Goal: Information Seeking & Learning: Learn about a topic

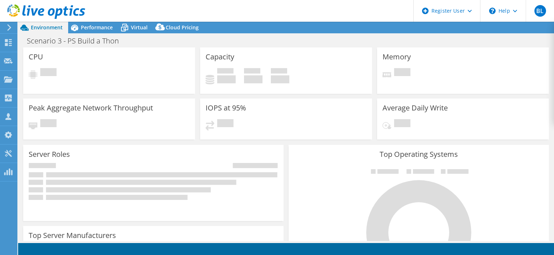
select select "USD"
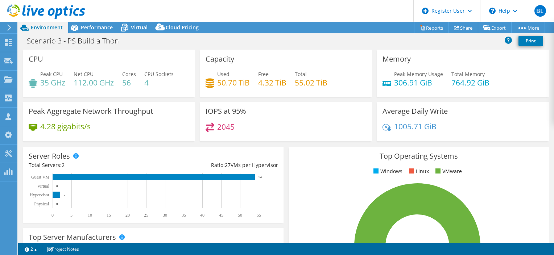
click at [284, 141] on div "IOPS at 95% 2045" at bounding box center [286, 124] width 177 height 44
click at [96, 29] on span "Performance" at bounding box center [97, 27] width 32 height 7
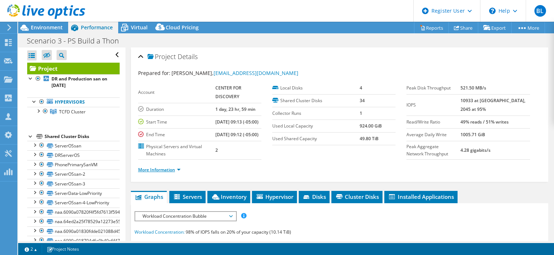
click at [156, 173] on link "More Information" at bounding box center [159, 170] width 42 height 6
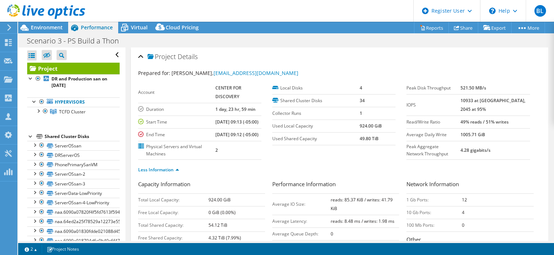
click at [318, 177] on div "Less Information" at bounding box center [339, 170] width 403 height 20
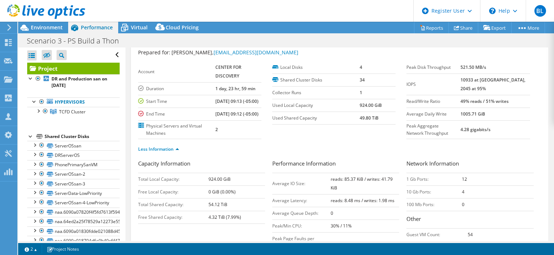
scroll to position [36, 0]
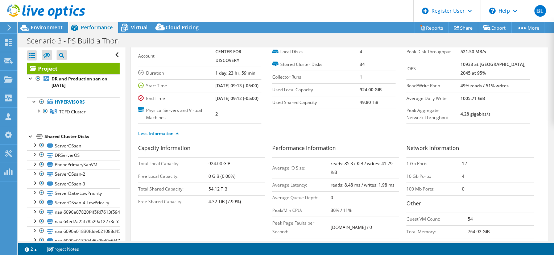
click at [222, 15] on header "BL Dell User [PERSON_NAME][EMAIL_ADDRESS][PERSON_NAME][DOMAIN_NAME] Dell My Pro…" at bounding box center [277, 11] width 554 height 22
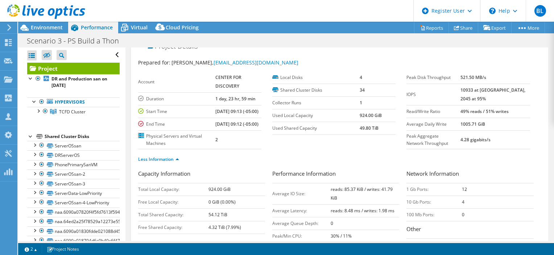
scroll to position [0, 0]
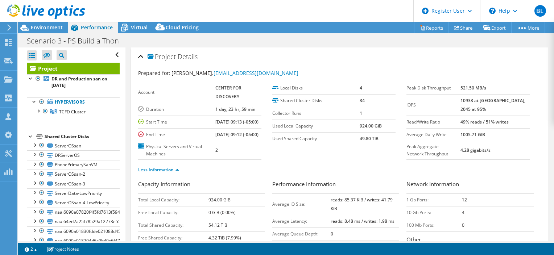
click at [139, 57] on div "Project Details" at bounding box center [339, 57] width 403 height 16
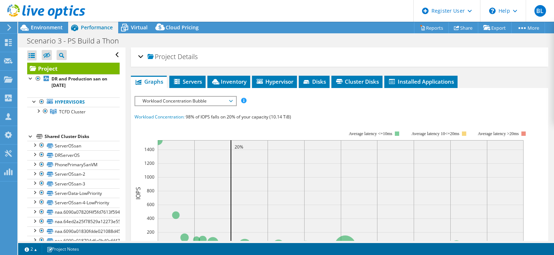
click at [222, 98] on span "Workload Concentration Bubble" at bounding box center [185, 101] width 93 height 9
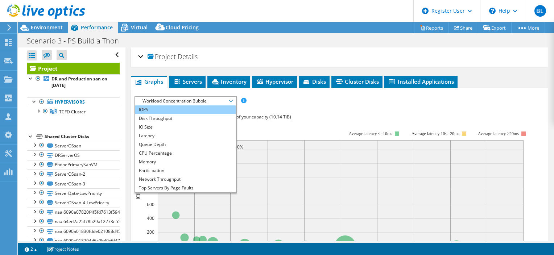
click at [184, 109] on li "IOPS" at bounding box center [185, 110] width 100 height 9
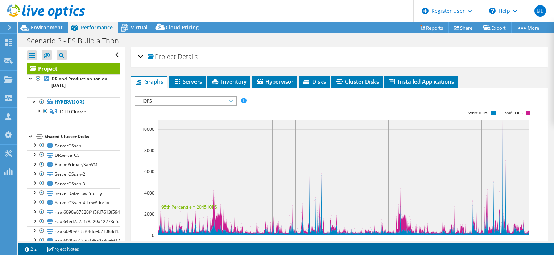
click at [480, 71] on div "Project Details Prepared for: [PERSON_NAME], [EMAIL_ADDRESS][DOMAIN_NAME] Accou…" at bounding box center [340, 221] width 428 height 346
click at [468, 73] on div "Project Details Prepared for: [PERSON_NAME], [EMAIL_ADDRESS][DOMAIN_NAME] Accou…" at bounding box center [340, 221] width 428 height 346
click at [477, 74] on div "Project Details Prepared for: [PERSON_NAME], [EMAIL_ADDRESS][DOMAIN_NAME] Accou…" at bounding box center [340, 221] width 428 height 346
click at [140, 59] on div "Project Details" at bounding box center [339, 57] width 403 height 16
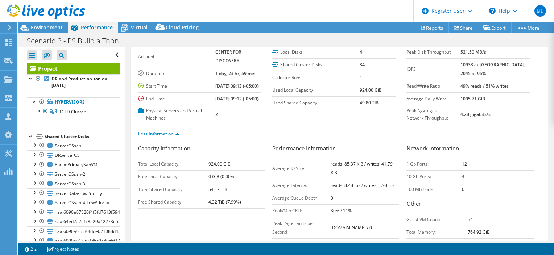
scroll to position [36, 0]
click at [377, 124] on section "Account CENTER FOR DISCOVERY Duration 1 day, 23 hr, 59 min Start Time [DATE] 09…" at bounding box center [272, 85] width 269 height 78
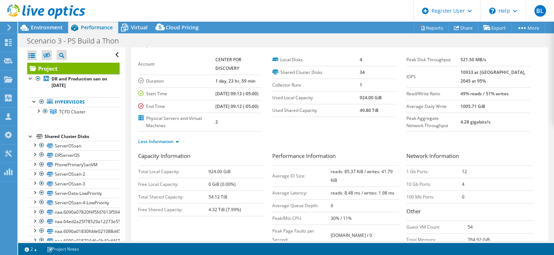
scroll to position [0, 0]
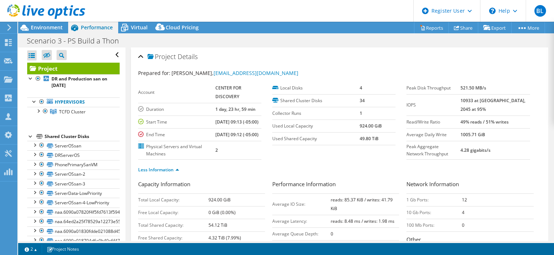
click at [386, 160] on section "Account CENTER FOR DISCOVERY Duration 1 day, 23 hr, 59 min Start Time [DATE] 09…" at bounding box center [272, 121] width 269 height 78
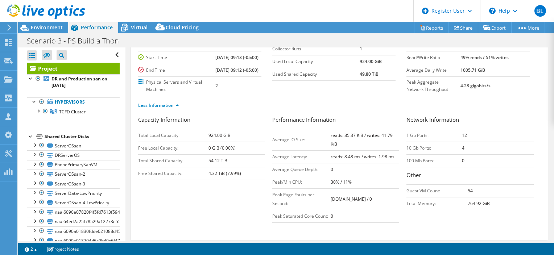
scroll to position [109, 0]
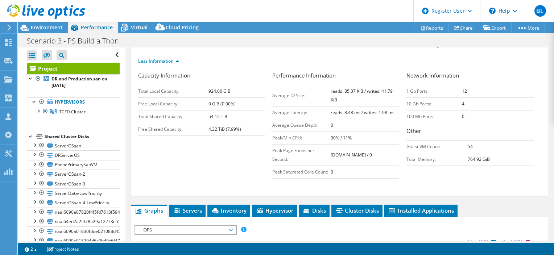
click at [379, 194] on div "Capacity Information Total Local Capacity: 924.00 GiB Free Local Capacity: 0 Gi…" at bounding box center [339, 132] width 403 height 123
click at [248, 179] on div "Capacity Information Total Local Capacity: 924.00 GiB Free Local Capacity: 0 Gi…" at bounding box center [339, 126] width 403 height 111
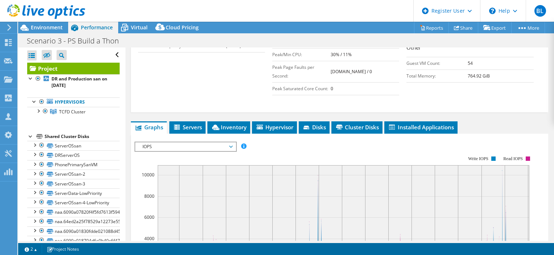
scroll to position [218, 0]
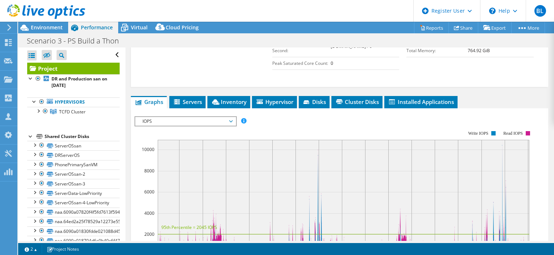
click at [197, 126] on span "IOPS" at bounding box center [185, 121] width 93 height 9
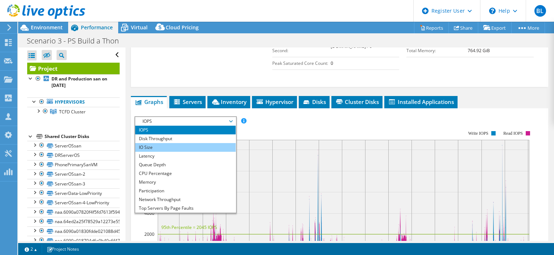
click at [180, 152] on li "IO Size" at bounding box center [185, 147] width 100 height 9
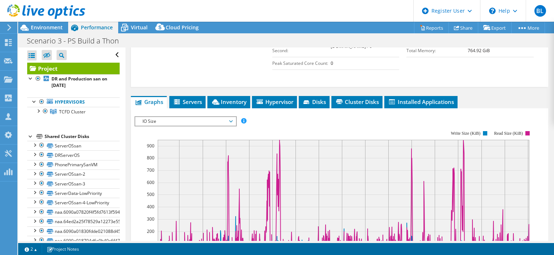
click at [260, 140] on div at bounding box center [340, 240] width 410 height 248
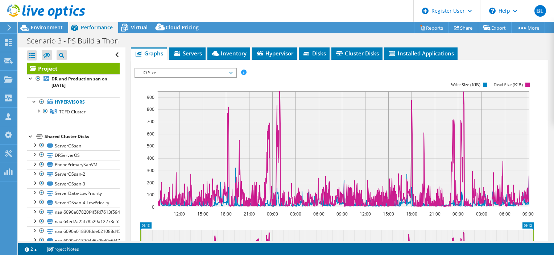
scroll to position [261, 0]
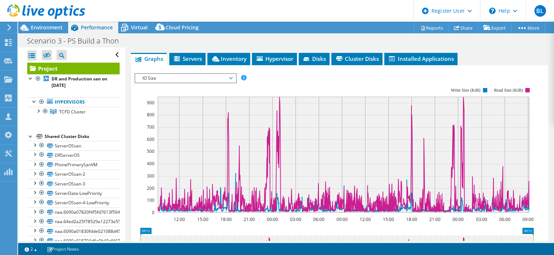
click at [274, 94] on rect at bounding box center [334, 150] width 399 height 145
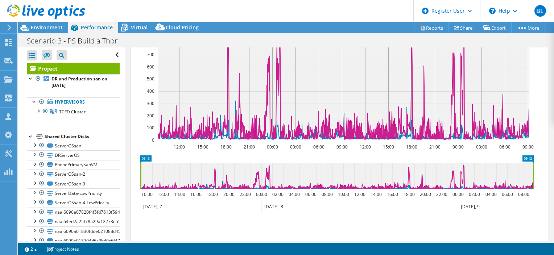
scroll to position [225, 0]
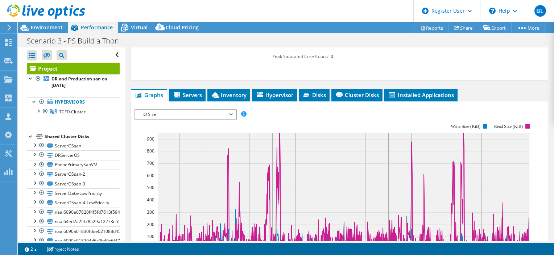
click at [213, 119] on span "IO Size" at bounding box center [185, 114] width 93 height 9
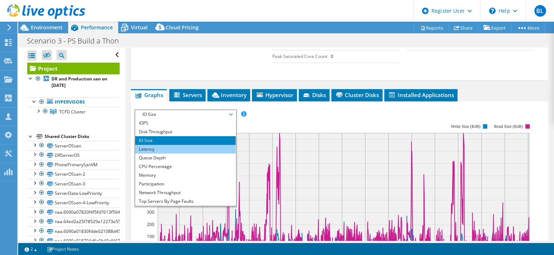
click at [208, 154] on li "Latency" at bounding box center [185, 149] width 100 height 9
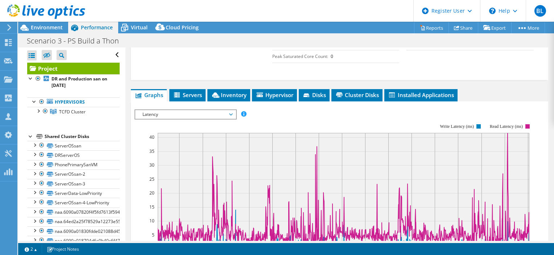
click at [317, 138] on div at bounding box center [340, 234] width 410 height 248
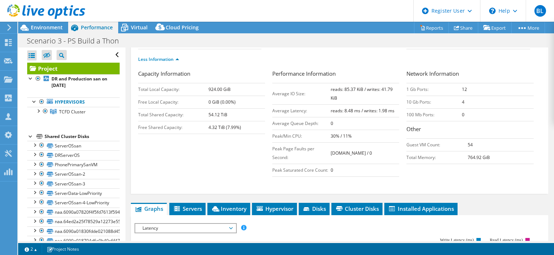
scroll to position [79, 0]
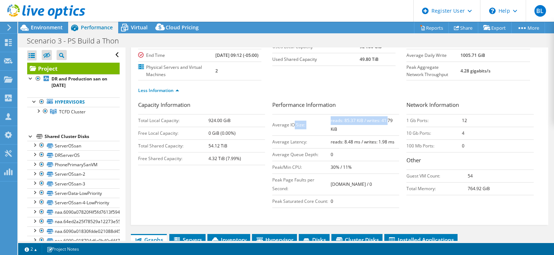
drag, startPoint x: 292, startPoint y: 136, endPoint x: 380, endPoint y: 137, distance: 87.8
click at [380, 136] on tr "Average IO Size: reads: 85.37 KiB / writes: 41.79 KiB" at bounding box center [335, 124] width 127 height 21
drag, startPoint x: 380, startPoint y: 137, endPoint x: 334, endPoint y: 147, distance: 46.5
click at [334, 145] on b "reads: 8.48 ms / writes: 1.98 ms" at bounding box center [363, 142] width 64 height 6
drag, startPoint x: 334, startPoint y: 147, endPoint x: 315, endPoint y: 155, distance: 21.5
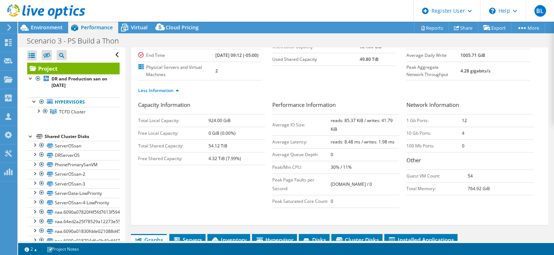
click at [315, 148] on td "Average Latency:" at bounding box center [301, 142] width 58 height 13
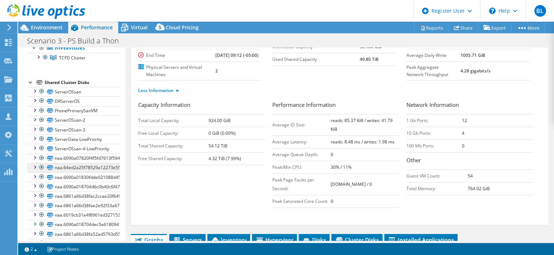
scroll to position [0, 0]
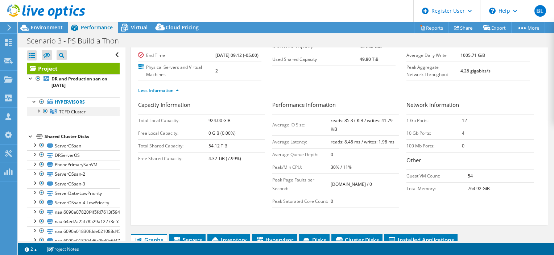
click at [38, 110] on div at bounding box center [37, 110] width 7 height 7
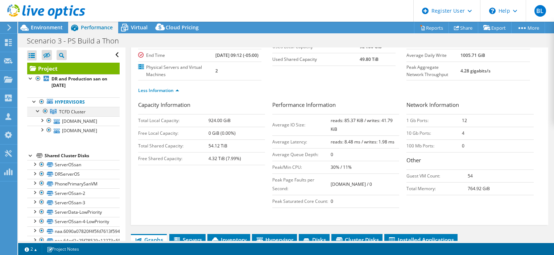
click at [38, 110] on div at bounding box center [37, 110] width 7 height 7
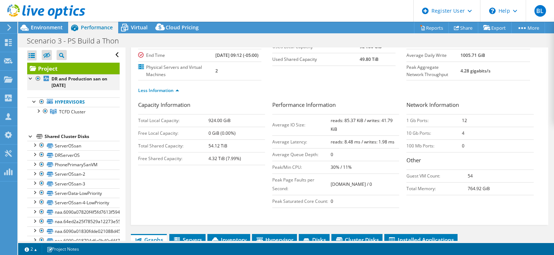
click at [29, 80] on div at bounding box center [30, 77] width 7 height 7
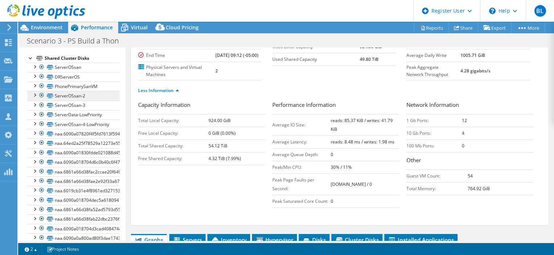
scroll to position [73, 0]
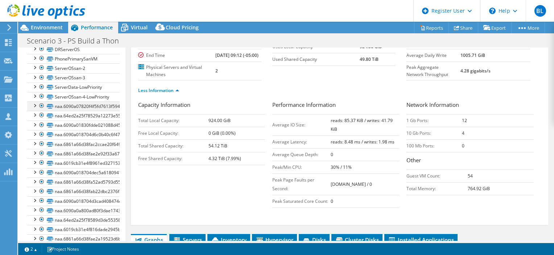
click at [34, 109] on div at bounding box center [34, 105] width 7 height 7
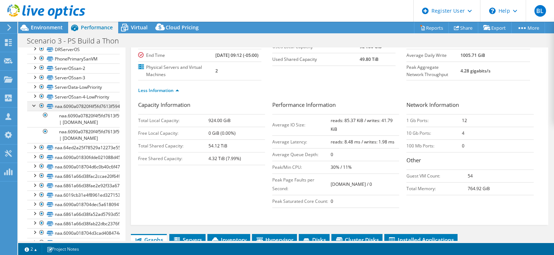
click at [34, 109] on div at bounding box center [34, 105] width 7 height 7
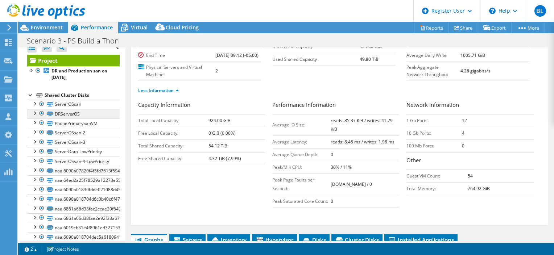
scroll to position [0, 0]
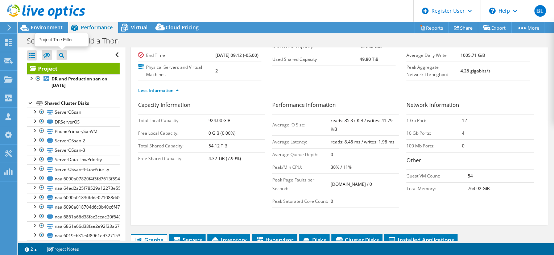
click at [62, 56] on icon at bounding box center [61, 55] width 5 height 5
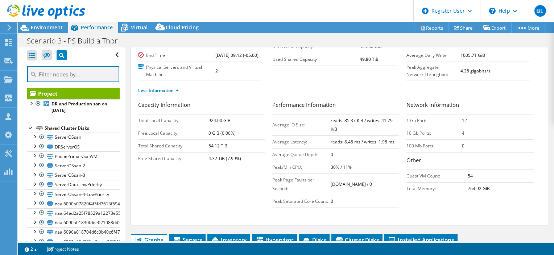
click at [66, 70] on input "text" at bounding box center [73, 74] width 92 height 16
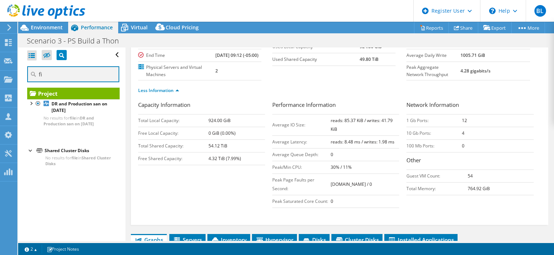
type input "f"
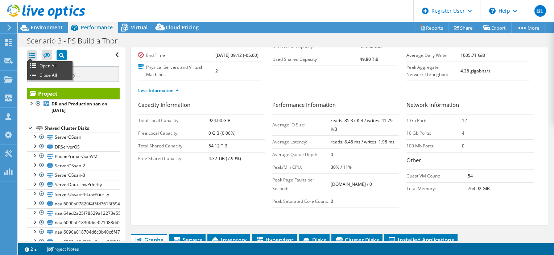
click at [32, 57] on div at bounding box center [31, 55] width 9 height 10
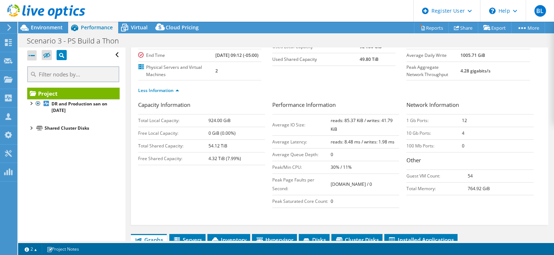
click at [32, 57] on div at bounding box center [31, 55] width 9 height 10
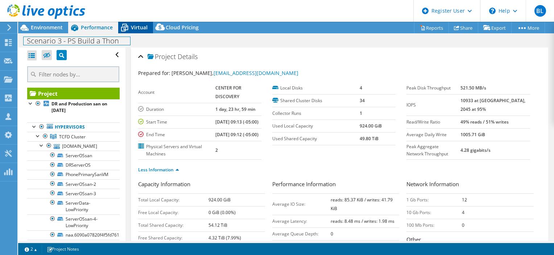
click at [131, 33] on div "Scenario 3 - PS Build a Thon Print" at bounding box center [286, 40] width 536 height 14
click at [132, 28] on span "Virtual" at bounding box center [139, 27] width 17 height 7
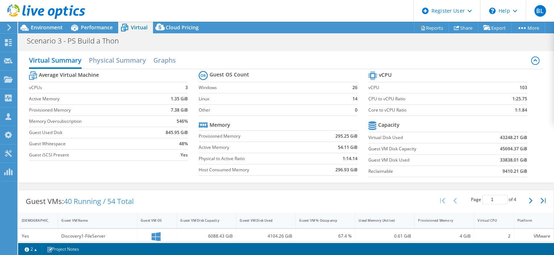
click at [202, 176] on section "Guest OS Count Windows 26 Linux 14 Other 0 Memory Provisioned Memory 295.25 GiB…" at bounding box center [284, 124] width 170 height 110
drag, startPoint x: 139, startPoint y: 63, endPoint x: 139, endPoint y: 59, distance: 4.0
click at [139, 59] on h2 "Physical Summary" at bounding box center [117, 61] width 57 height 16
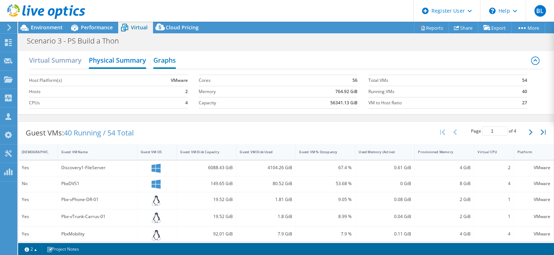
click at [165, 64] on h2 "Graphs" at bounding box center [164, 61] width 22 height 16
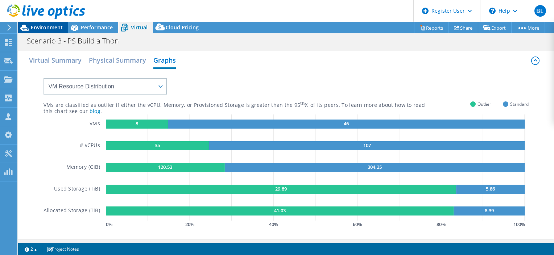
click at [48, 31] on div "Environment" at bounding box center [43, 28] width 50 height 12
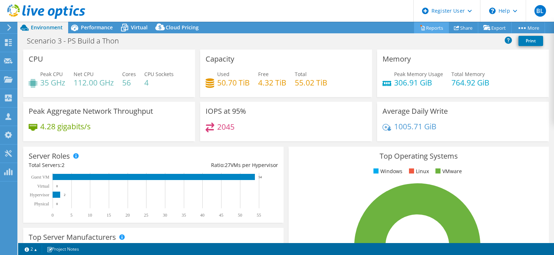
click at [425, 26] on link "Reports" at bounding box center [431, 27] width 35 height 11
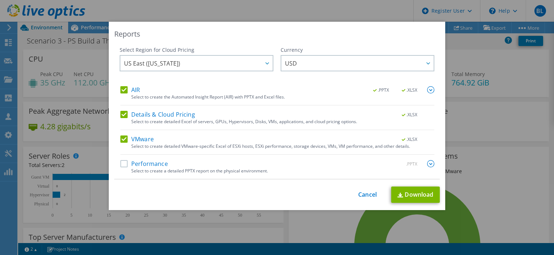
click at [194, 169] on div "Select to create a detailed PPTX report on the physical environment." at bounding box center [282, 171] width 303 height 5
click at [429, 164] on img at bounding box center [430, 163] width 7 height 7
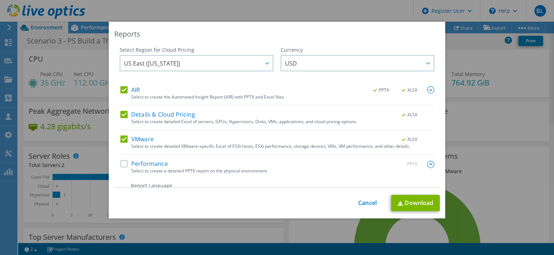
click at [460, 136] on div "Reports Select Region for Cloud Pricing Asia Pacific ([GEOGRAPHIC_DATA]) [GEOGR…" at bounding box center [277, 128] width 554 height 212
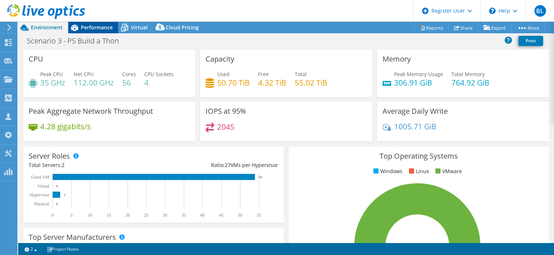
click at [97, 29] on span "Performance" at bounding box center [97, 27] width 32 height 7
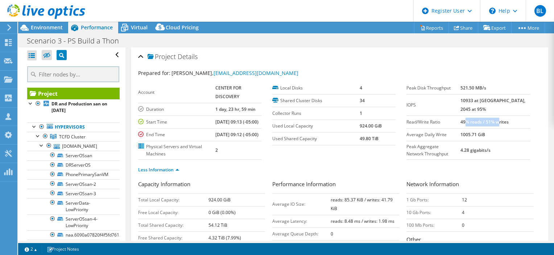
drag, startPoint x: 478, startPoint y: 123, endPoint x: 513, endPoint y: 123, distance: 35.6
click at [509, 123] on b "49% reads / 51% writes" at bounding box center [485, 122] width 48 height 6
drag, startPoint x: 477, startPoint y: 99, endPoint x: 493, endPoint y: 99, distance: 16.3
click at [493, 99] on b "10933 at [GEOGRAPHIC_DATA], 2045 at 95%" at bounding box center [493, 105] width 65 height 15
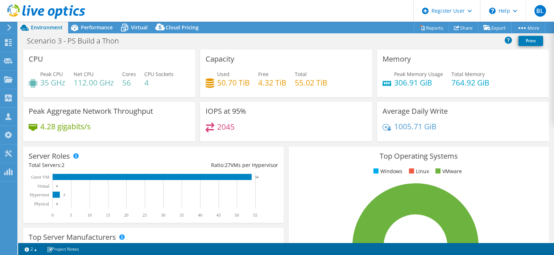
select select "USD"
